Goal: Information Seeking & Learning: Learn about a topic

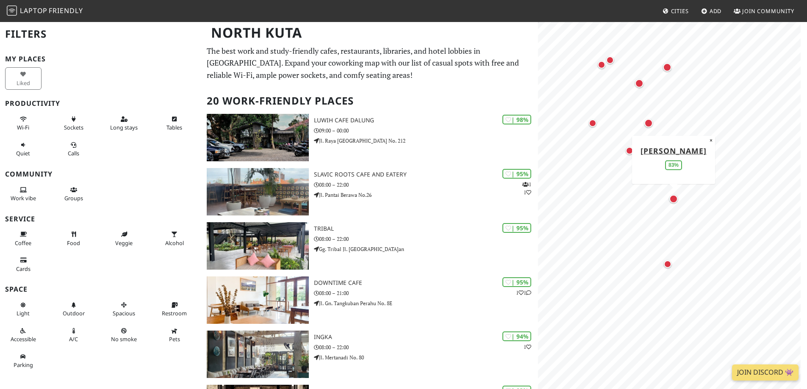
click at [671, 199] on div "Map marker" at bounding box center [673, 199] width 8 height 8
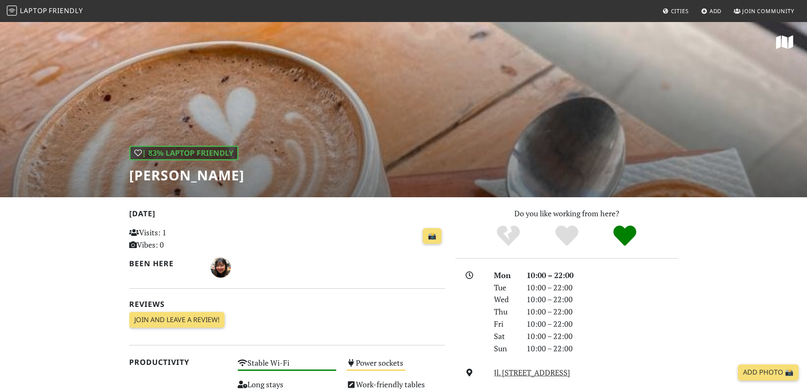
click at [189, 180] on h1 "[PERSON_NAME]" at bounding box center [186, 175] width 115 height 16
click at [189, 180] on h1 "Warung Dedawa" at bounding box center [186, 175] width 115 height 16
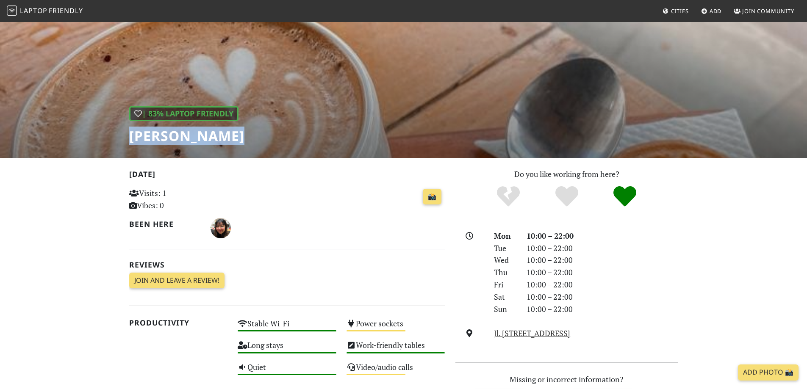
scroll to position [36, 0]
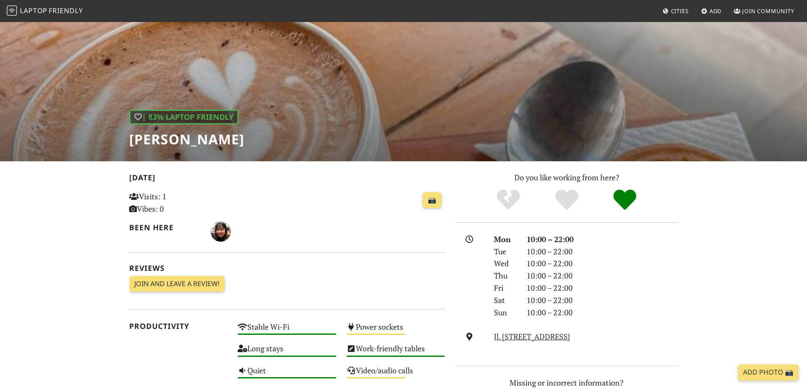
click at [304, 216] on div "📸" at bounding box center [341, 205] width 217 height 33
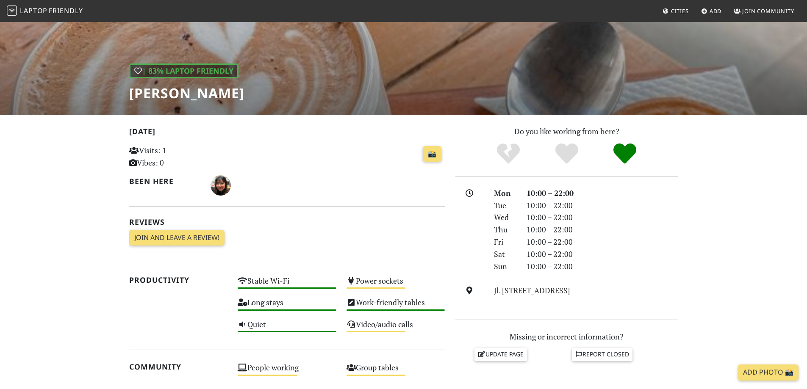
scroll to position [205, 0]
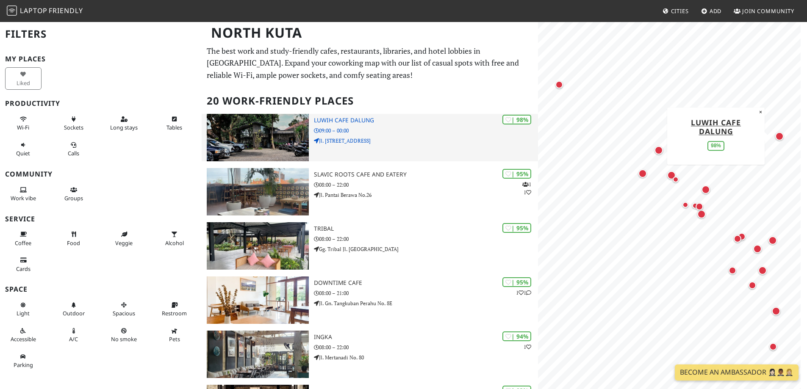
click at [257, 135] on img at bounding box center [258, 137] width 102 height 47
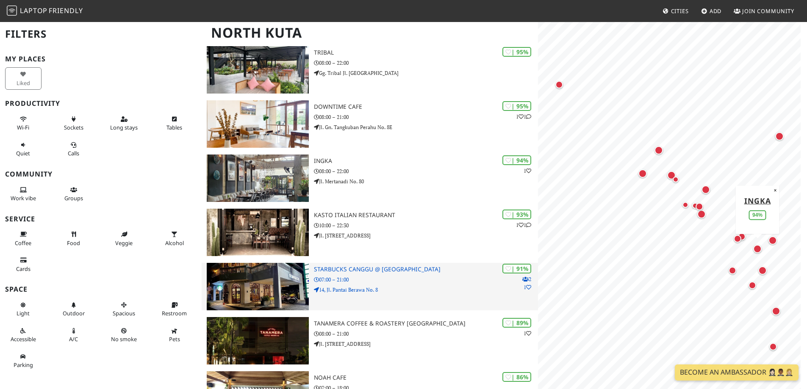
scroll to position [254, 0]
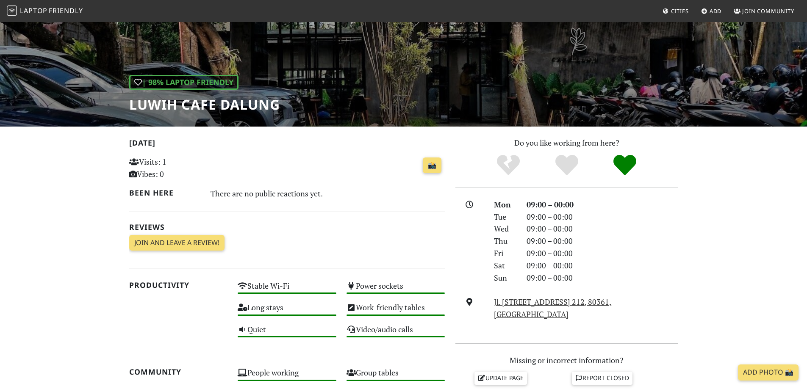
scroll to position [30, 0]
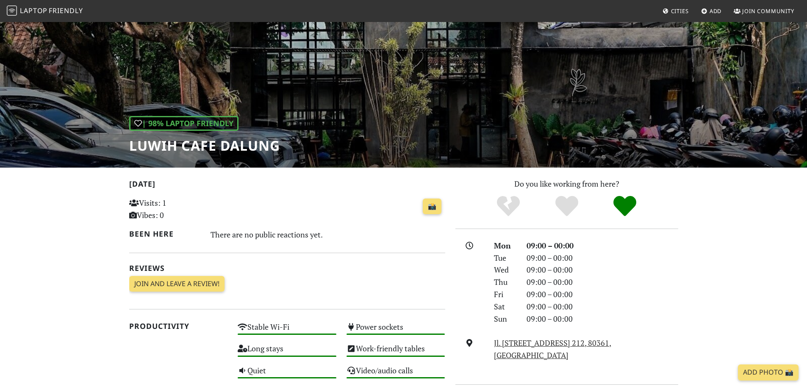
click at [222, 147] on h1 "Luwih Cafe Dalung" at bounding box center [204, 146] width 151 height 16
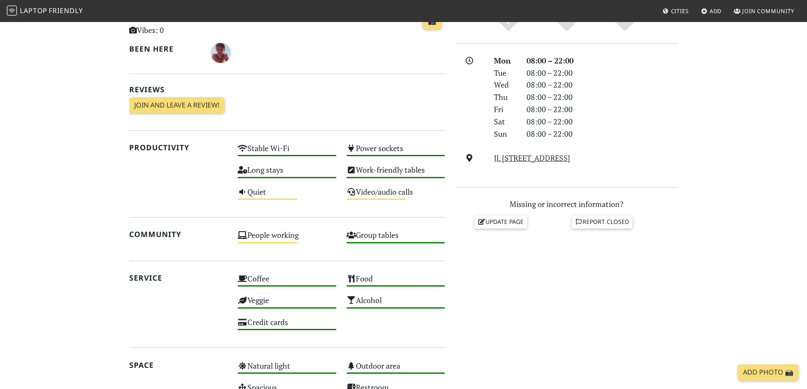
scroll to position [121, 0]
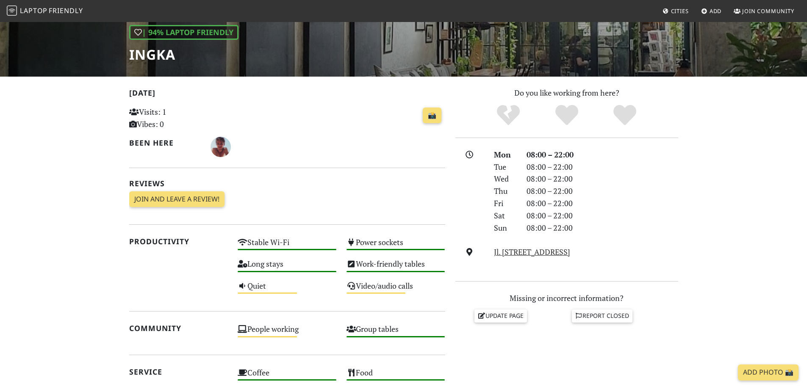
click at [148, 60] on h1 "Ingka" at bounding box center [183, 55] width 109 height 16
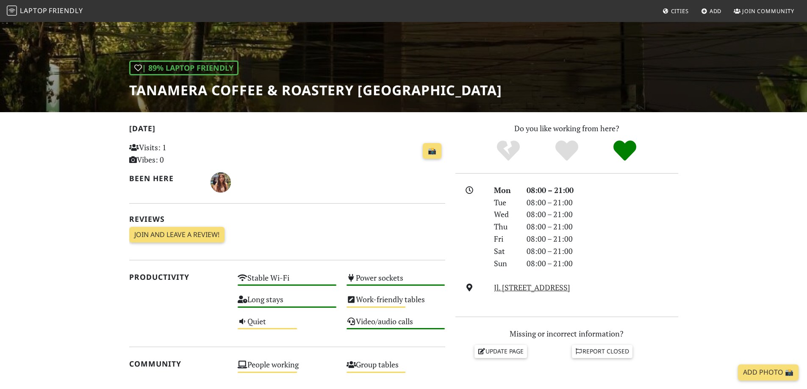
scroll to position [85, 0]
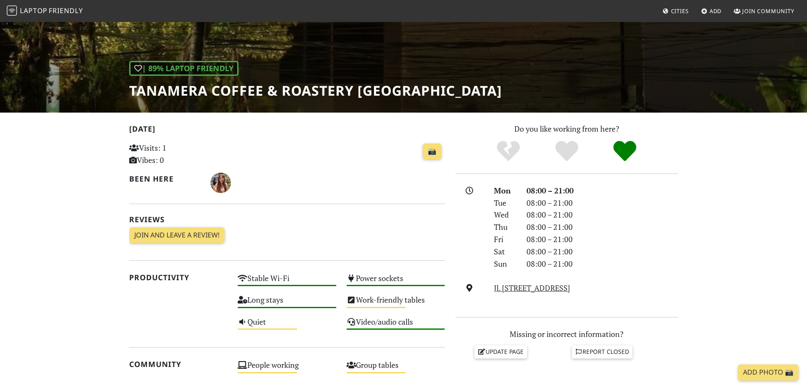
click at [211, 79] on div "| 89% Laptop Friendly Tanamera Coffee & Roastery [GEOGRAPHIC_DATA]" at bounding box center [315, 80] width 373 height 38
click at [211, 89] on h1 "Tanamera Coffee & Roastery [GEOGRAPHIC_DATA]" at bounding box center [315, 91] width 373 height 16
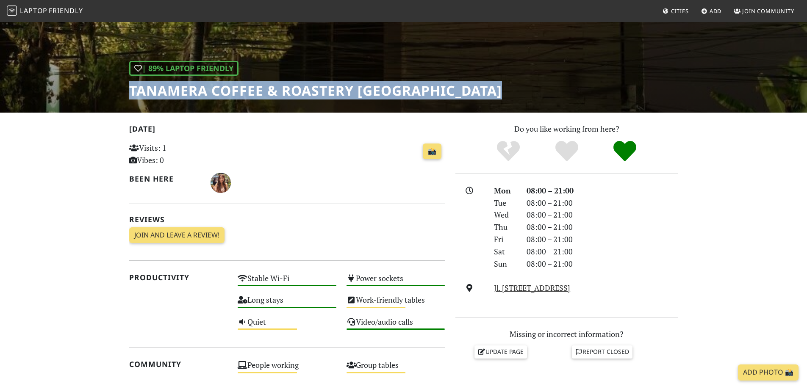
click at [211, 89] on h1 "Tanamera Coffee & Roastery [GEOGRAPHIC_DATA]" at bounding box center [315, 91] width 373 height 16
